Goal: Transaction & Acquisition: Book appointment/travel/reservation

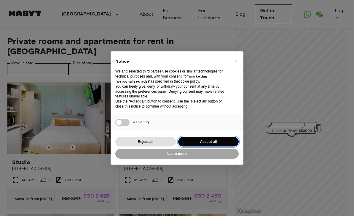
click at [207, 141] on button "Accept all" at bounding box center [208, 142] width 61 height 10
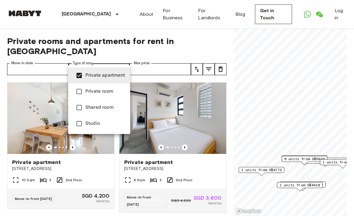
type input "**********"
click at [214, 32] on div at bounding box center [177, 108] width 354 height 216
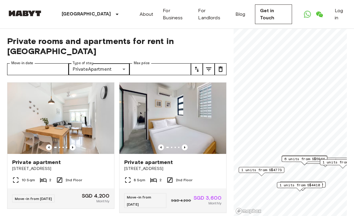
click at [206, 66] on icon "tune" at bounding box center [208, 69] width 7 height 7
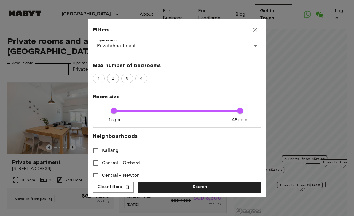
scroll to position [89, 0]
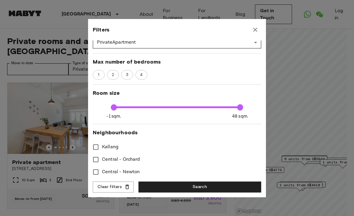
click at [100, 76] on span "1" at bounding box center [99, 75] width 8 height 6
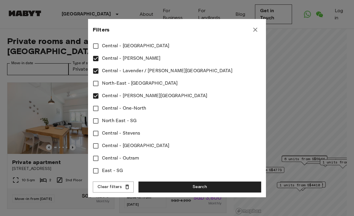
scroll to position [265, 0]
type input "****"
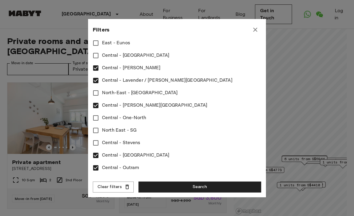
scroll to position [255, 0]
click at [201, 186] on button "Search" at bounding box center [200, 186] width 123 height 11
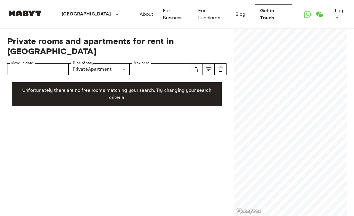
click at [211, 66] on icon "tune" at bounding box center [208, 69] width 7 height 7
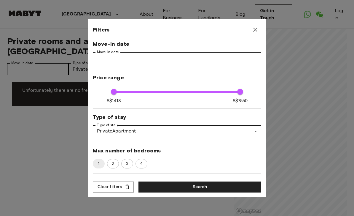
click at [116, 188] on button "Clear filters" at bounding box center [113, 186] width 41 height 11
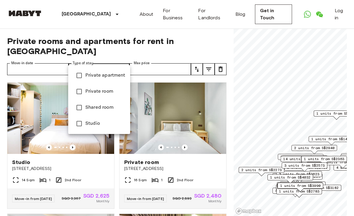
click at [111, 78] on span "Private apartment" at bounding box center [105, 75] width 40 height 7
type input "**********"
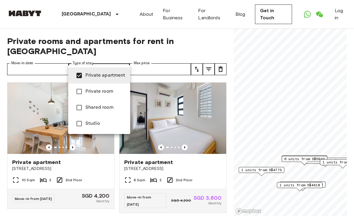
click at [190, 129] on div at bounding box center [177, 108] width 354 height 216
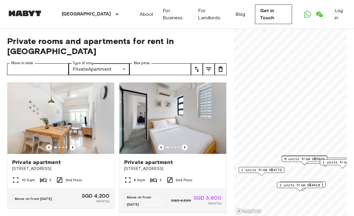
click at [172, 134] on img at bounding box center [173, 118] width 107 height 71
